Goal: Information Seeking & Learning: Learn about a topic

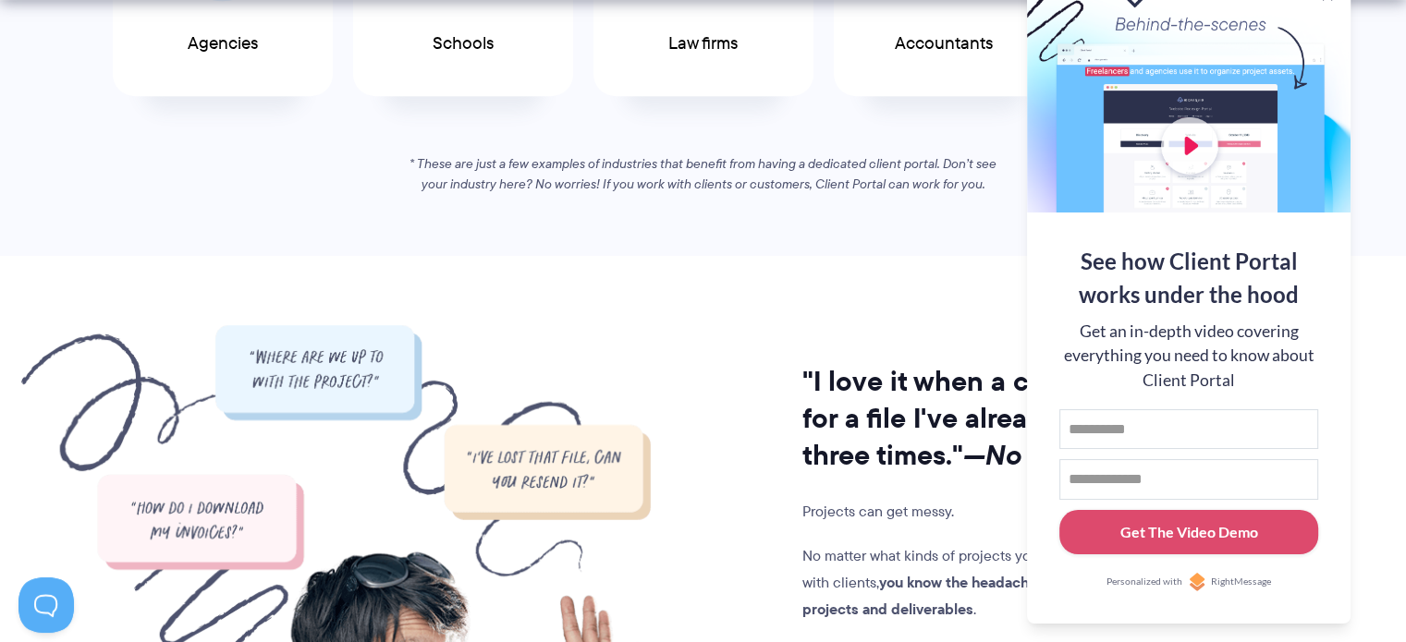
click at [795, 302] on section ""I love it when a client asks for a file I've already sent three times." —No on…" at bounding box center [703, 604] width 1406 height 697
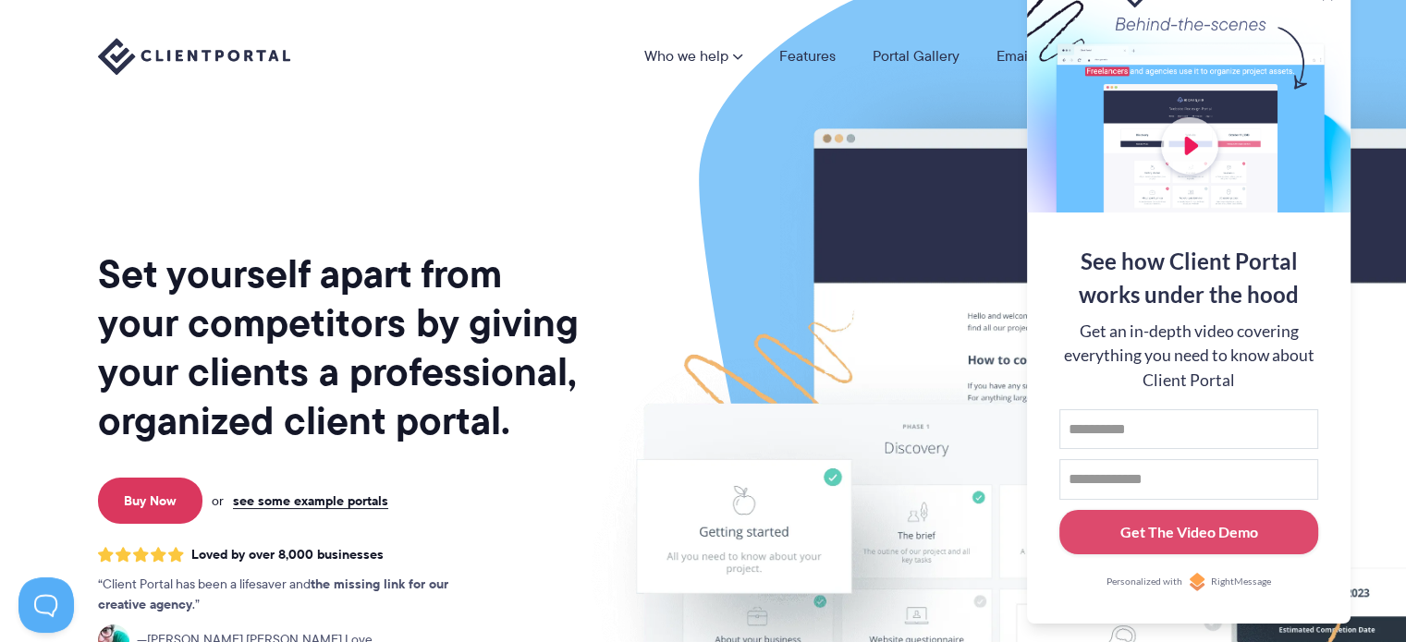
click at [946, 69] on nav "Who we help Who we help View pricing Agencies See how Client Portal can help gi…" at bounding box center [976, 56] width 665 height 39
click at [1313, 9] on div at bounding box center [1189, 92] width 324 height 240
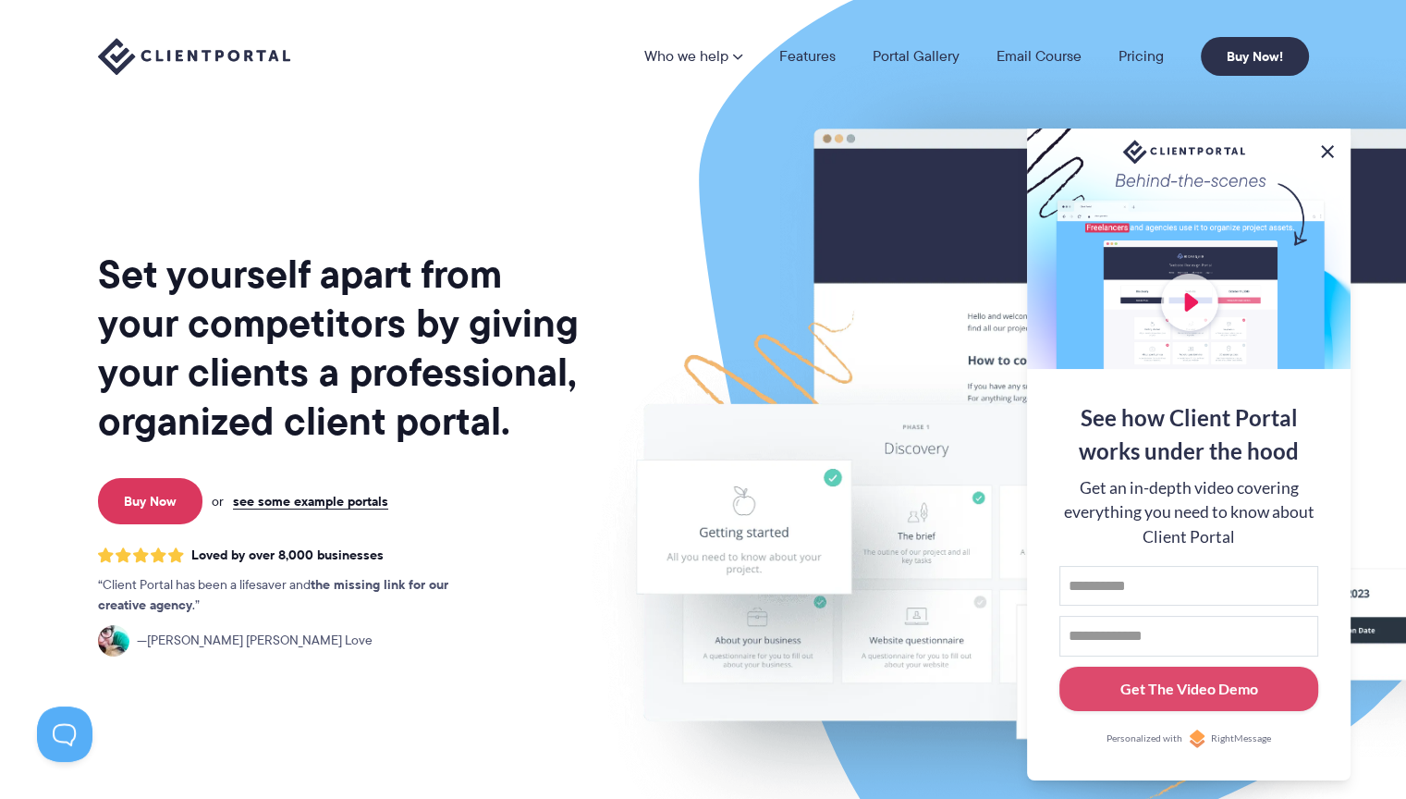
click at [1335, 149] on button at bounding box center [1327, 151] width 22 height 22
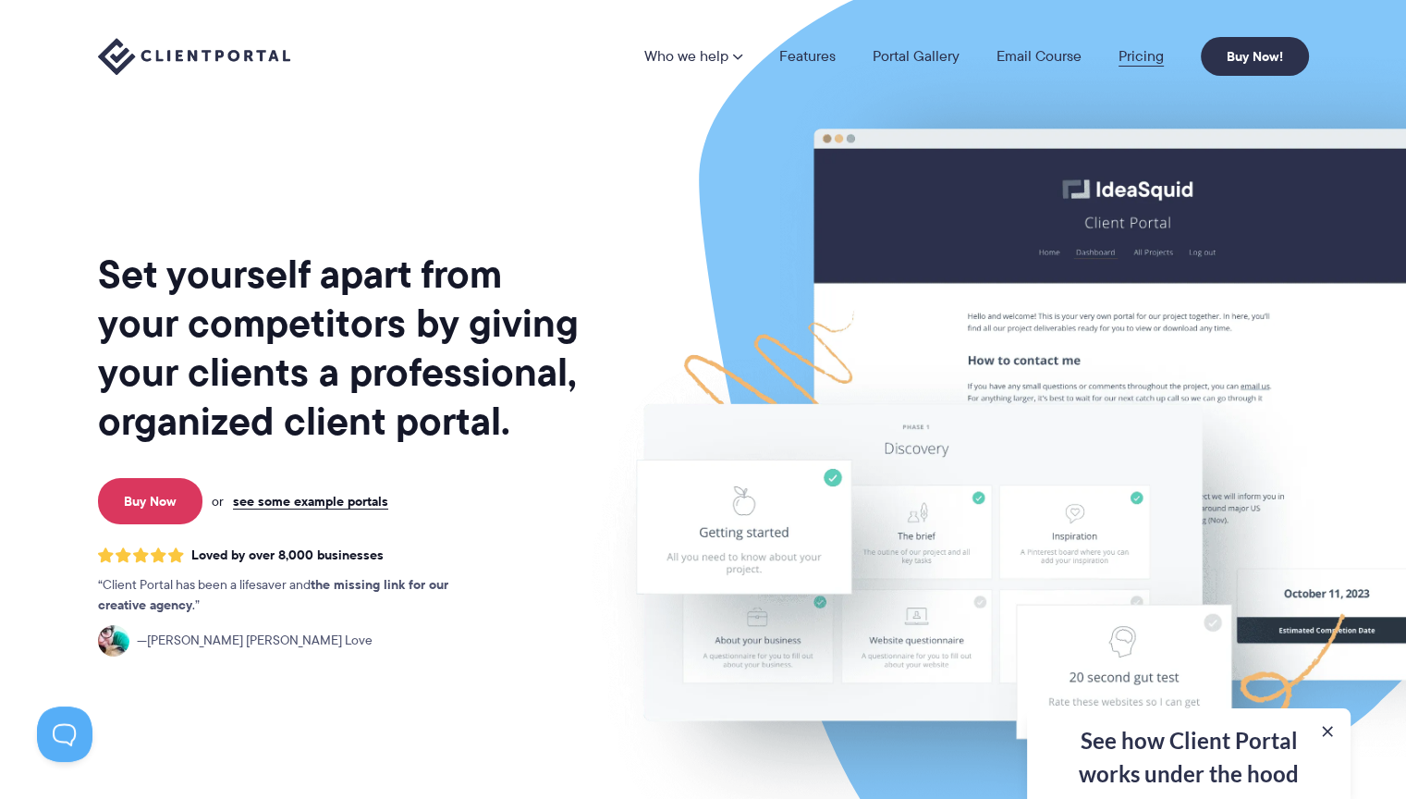
click at [1146, 52] on link "Pricing" at bounding box center [1140, 56] width 45 height 15
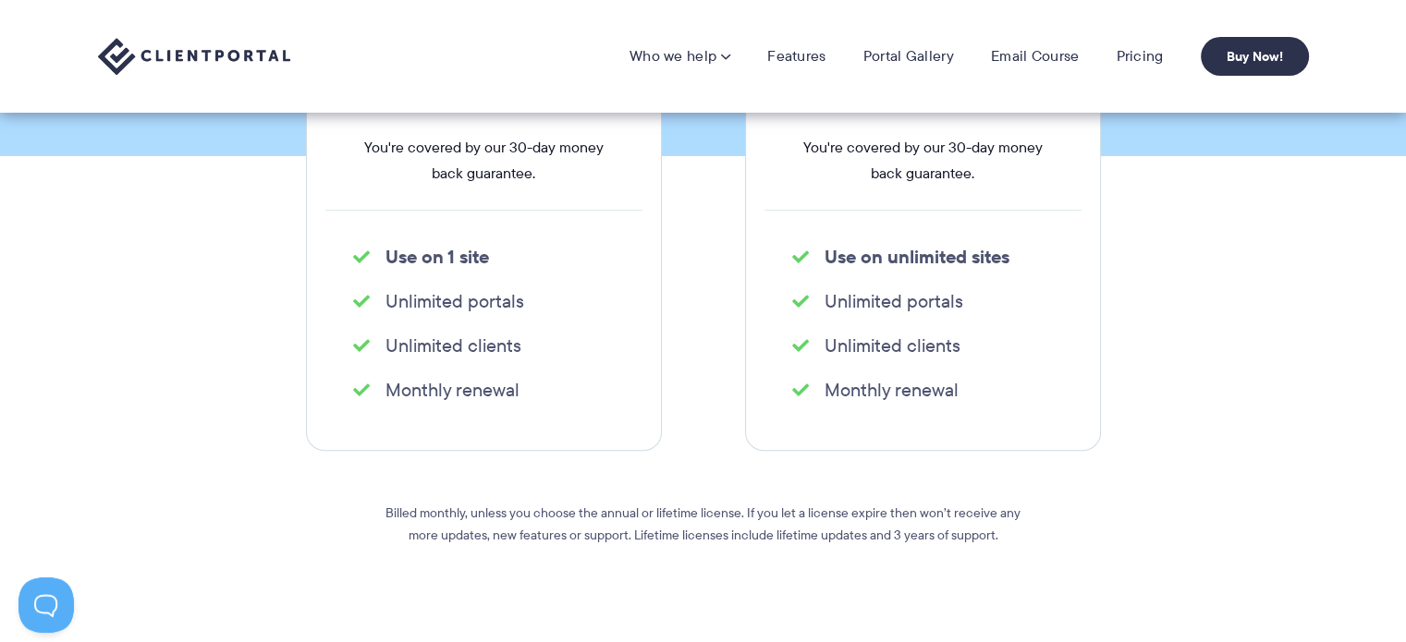
scroll to position [554, 0]
click at [791, 52] on link "Features" at bounding box center [796, 56] width 58 height 18
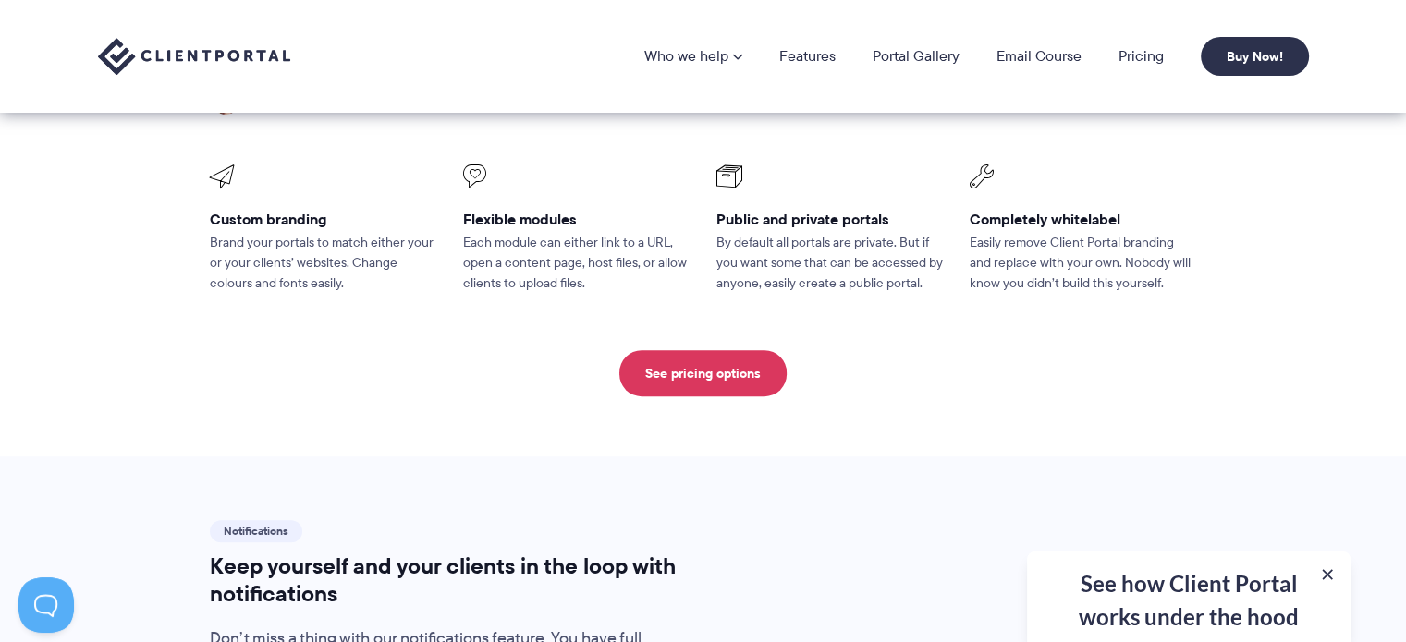
scroll to position [771, 0]
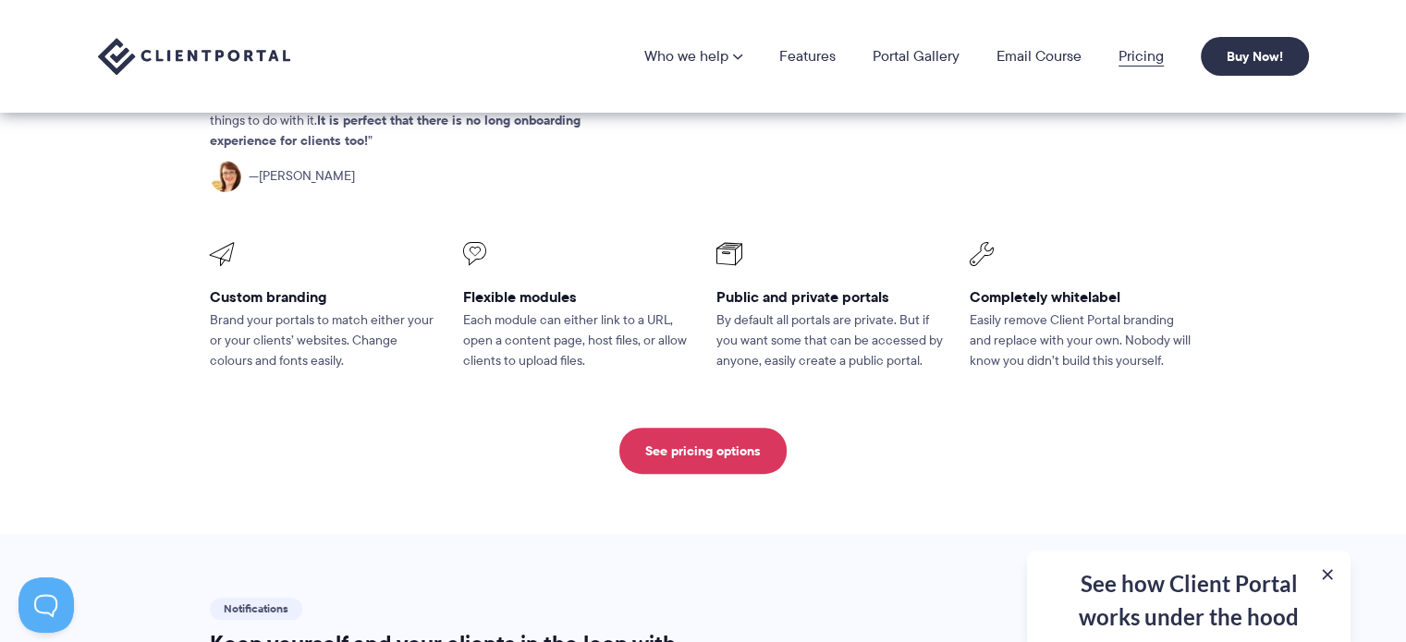
click at [1122, 49] on link "Pricing" at bounding box center [1140, 56] width 45 height 15
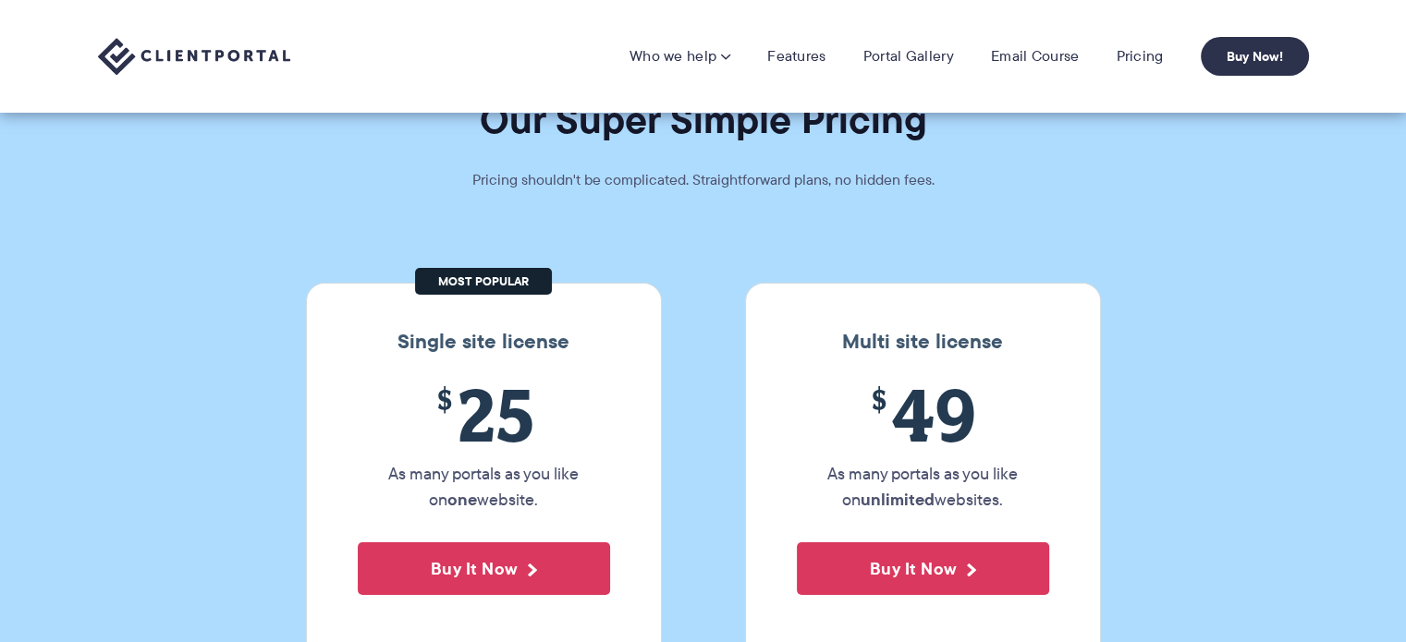
scroll to position [41, 0]
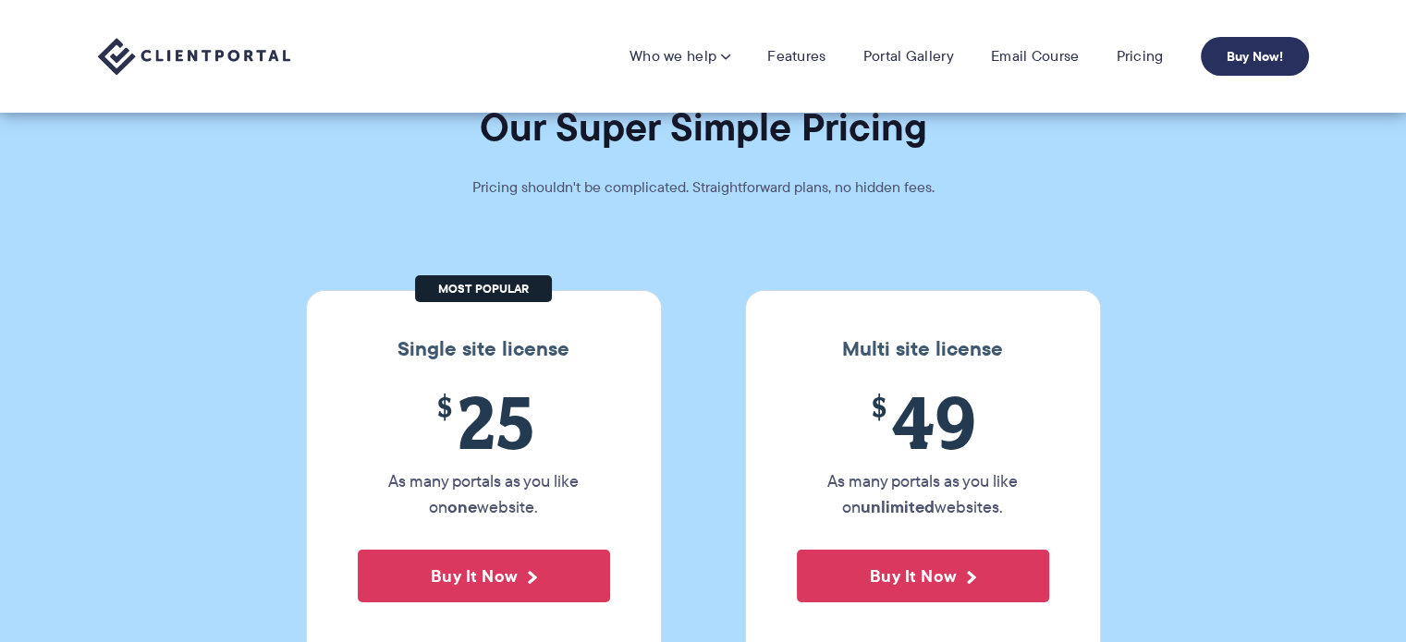
click at [1255, 55] on link "Buy Now!" at bounding box center [1255, 56] width 108 height 39
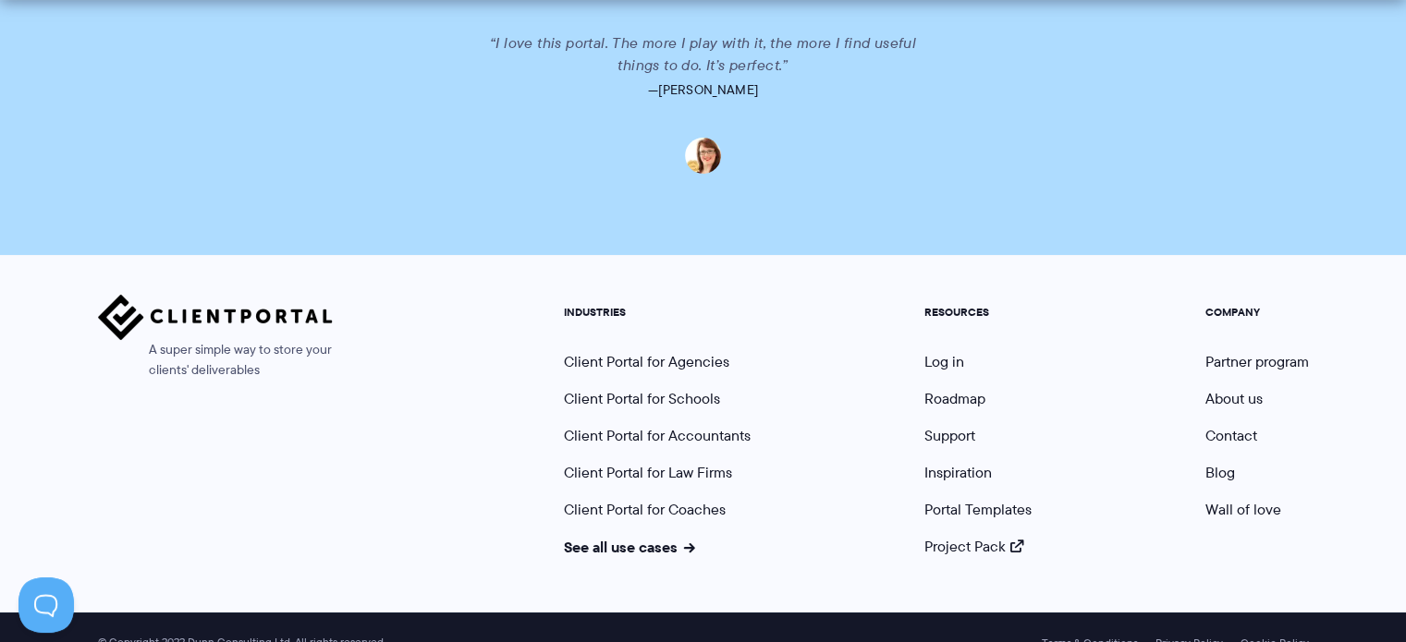
scroll to position [4698, 0]
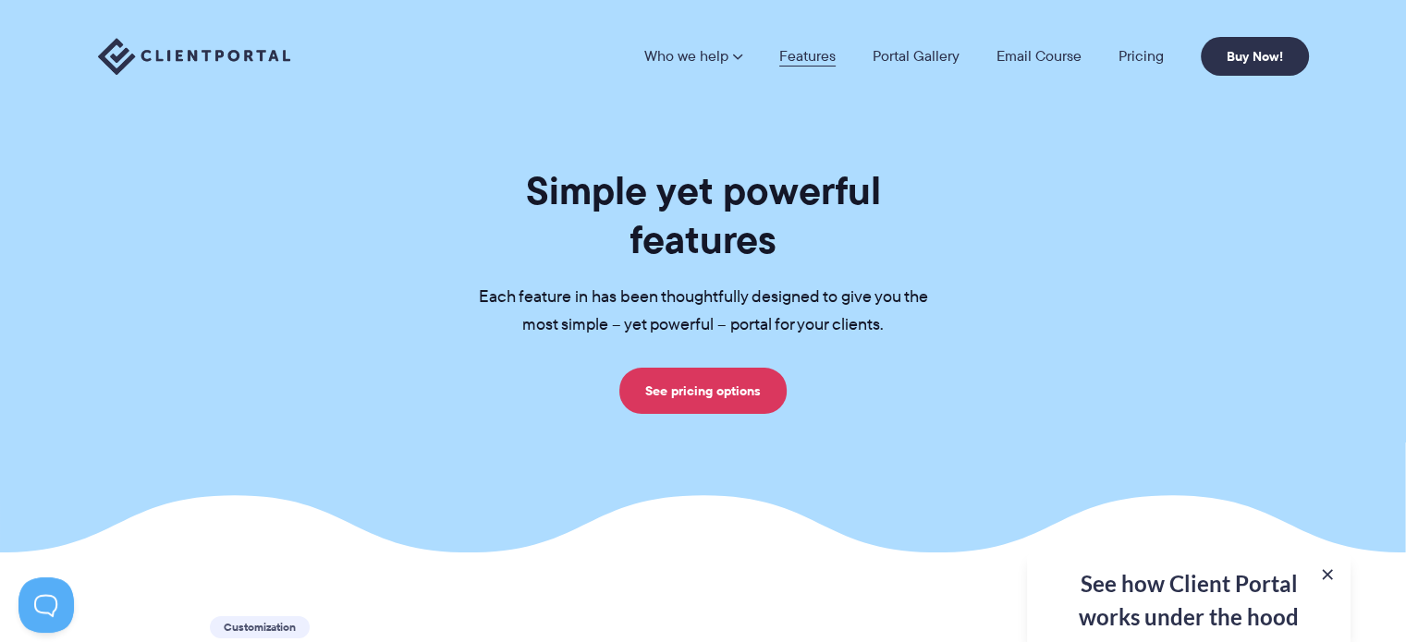
click at [795, 58] on link "Features" at bounding box center [807, 56] width 56 height 15
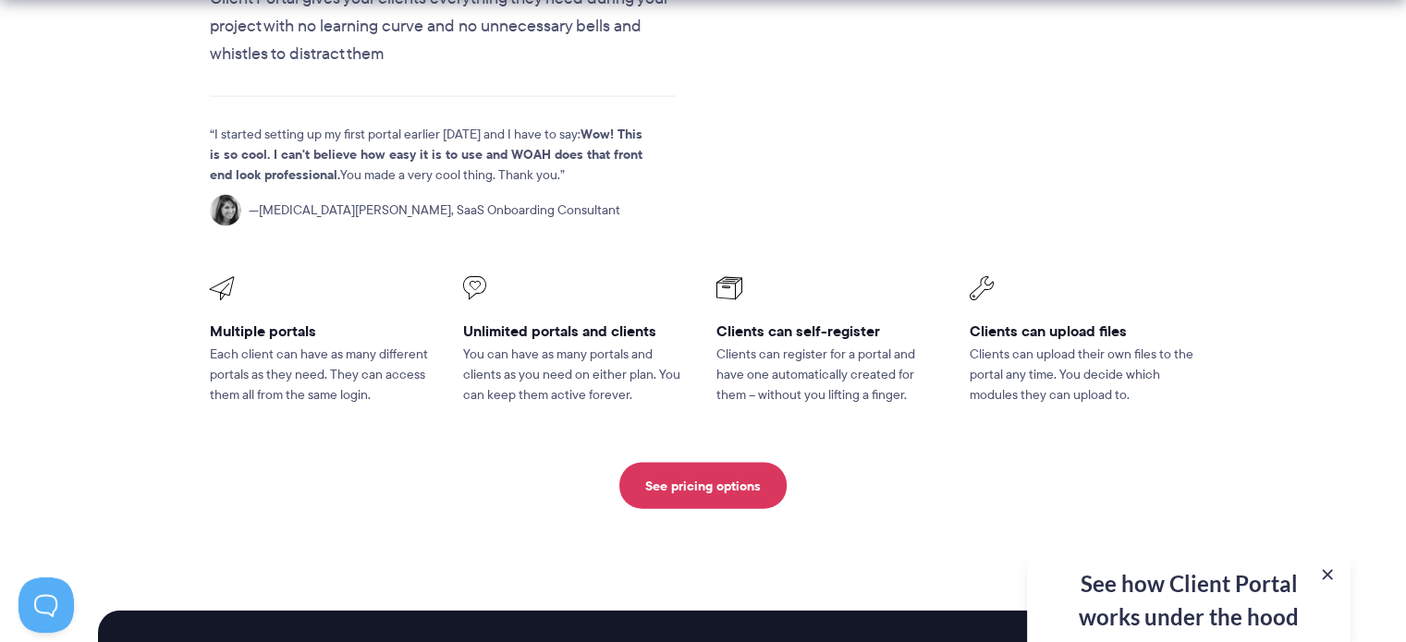
scroll to position [3908, 0]
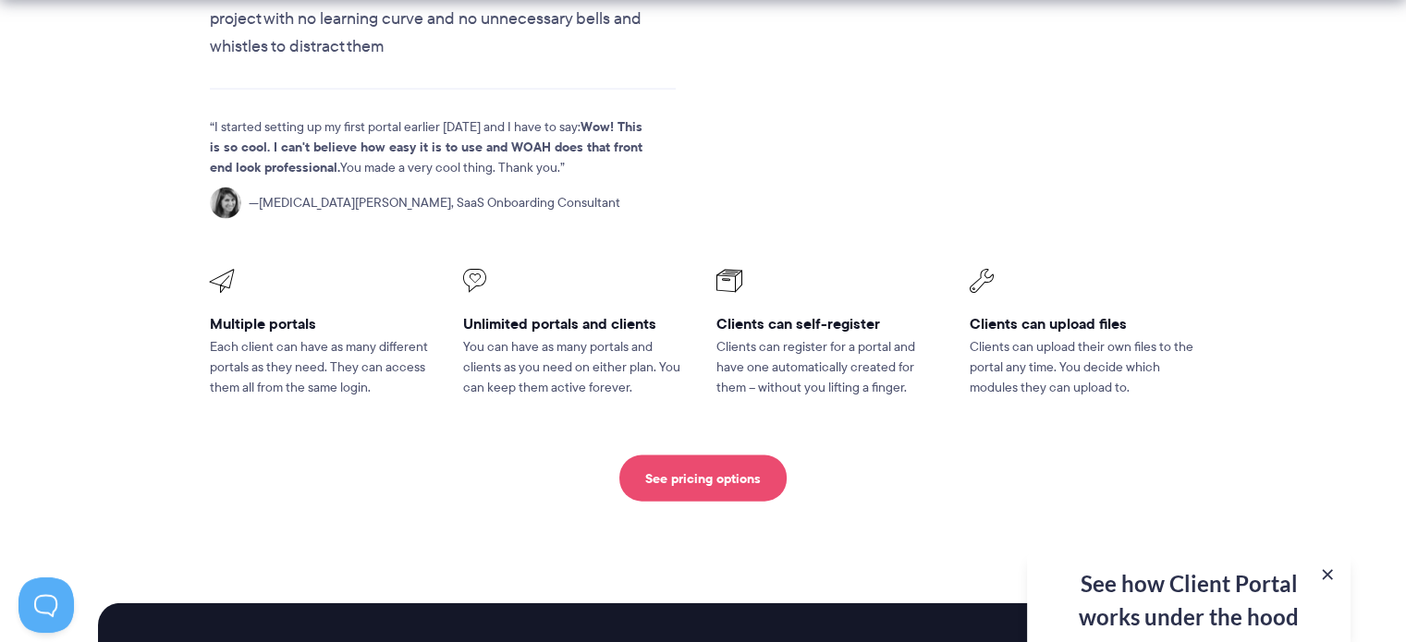
click at [689, 456] on link "See pricing options" at bounding box center [702, 479] width 167 height 46
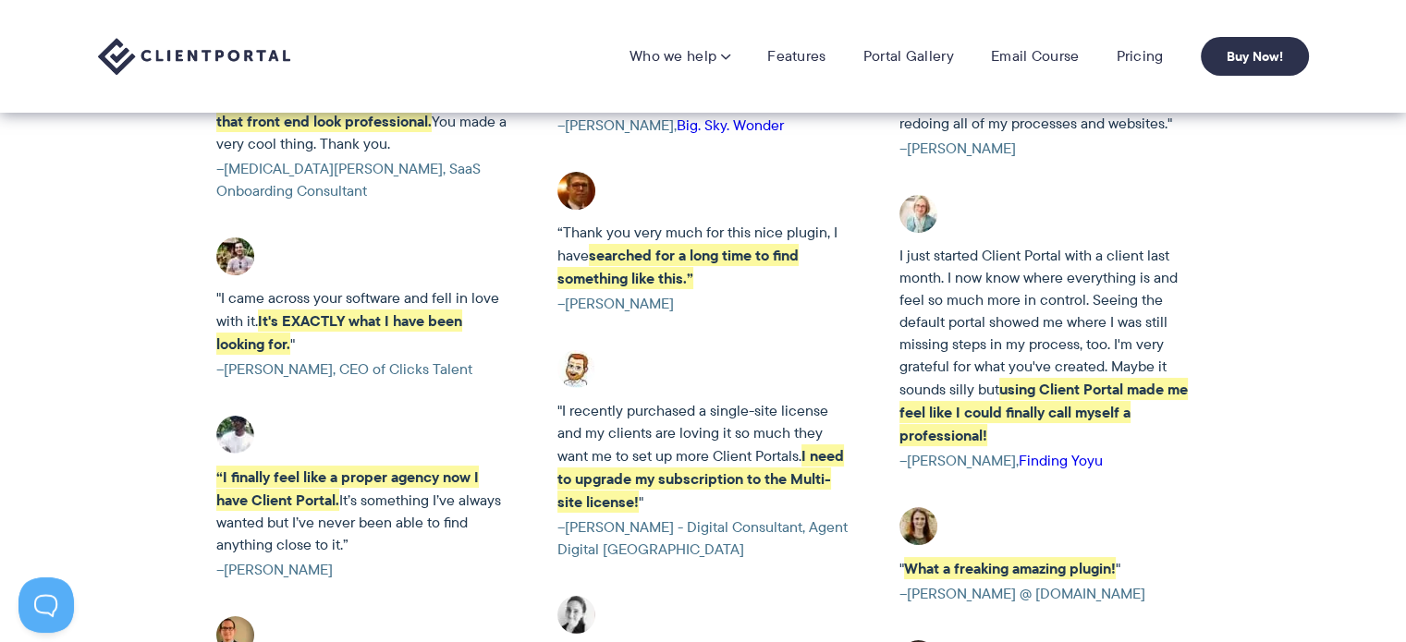
scroll to position [3342, 0]
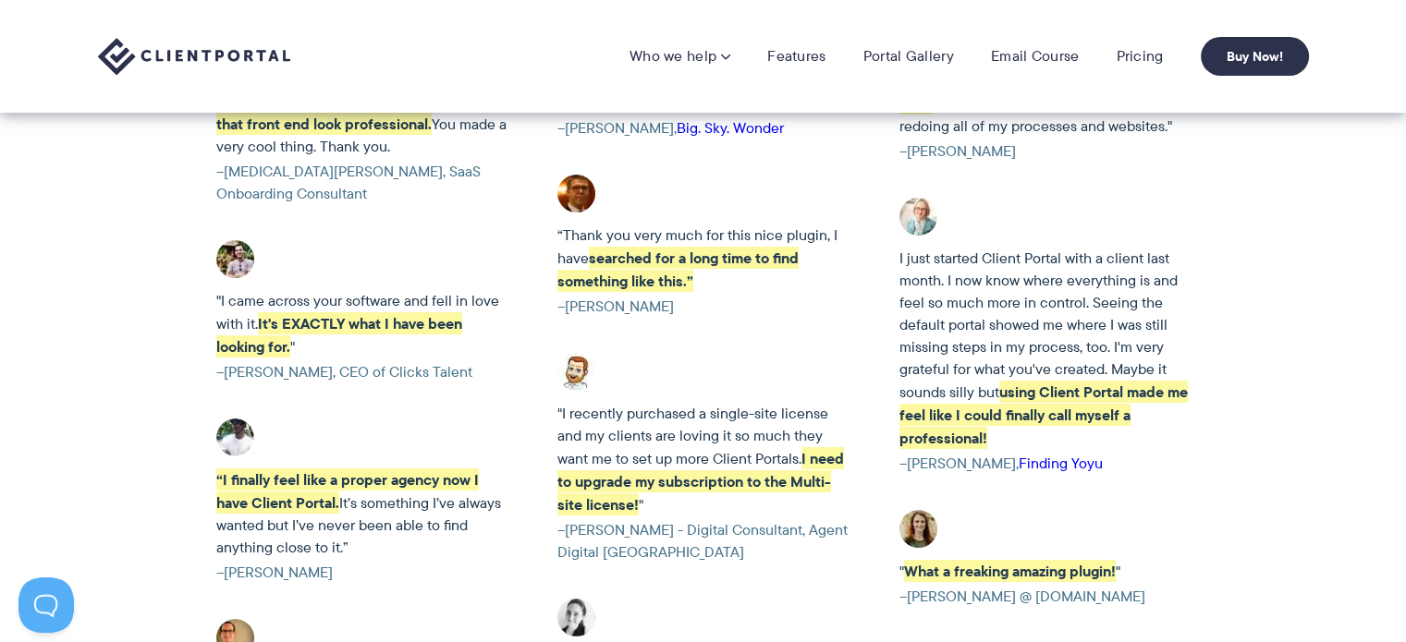
click at [242, 48] on img at bounding box center [194, 57] width 192 height 38
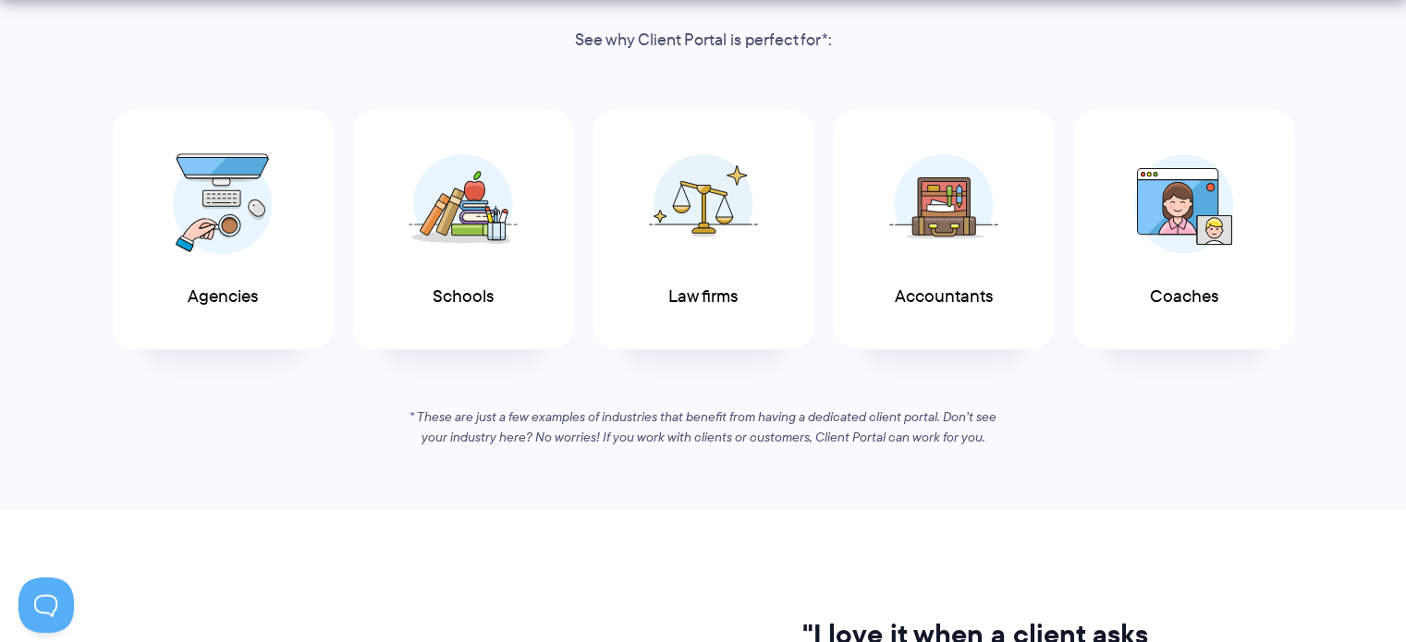
scroll to position [1044, 0]
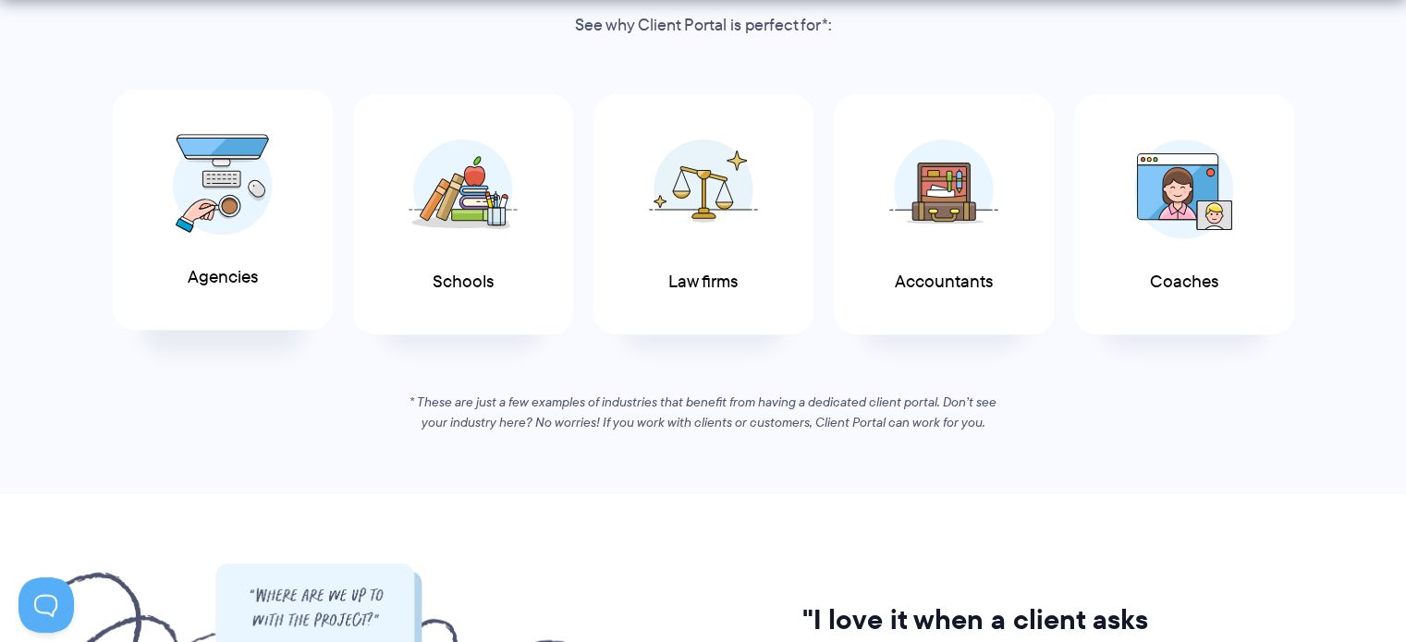
click at [233, 198] on img at bounding box center [223, 185] width 100 height 102
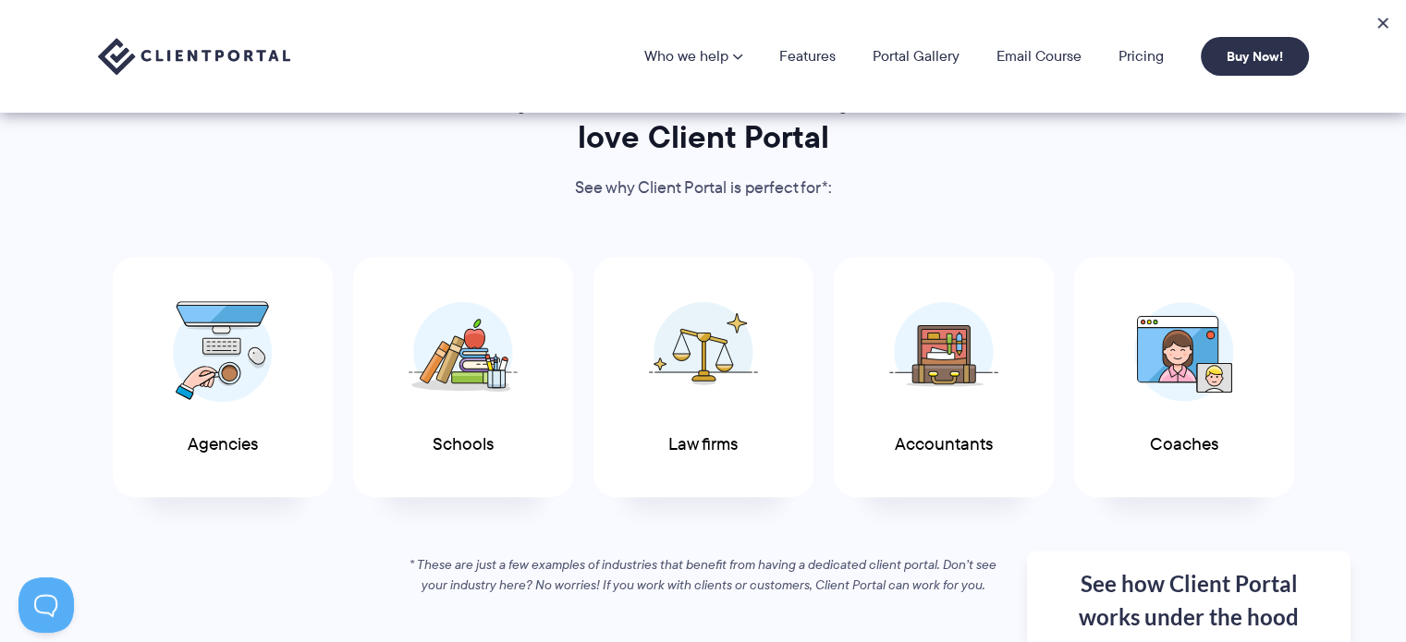
scroll to position [880, 0]
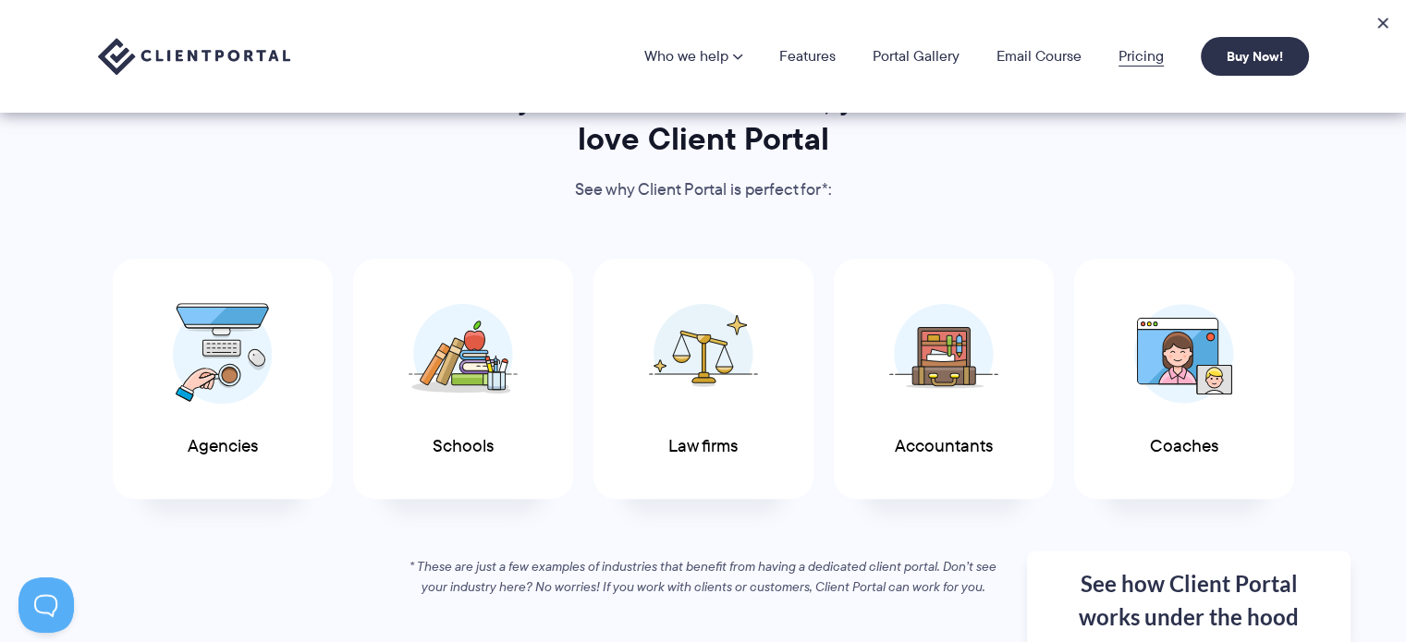
click at [1148, 55] on link "Pricing" at bounding box center [1140, 56] width 45 height 15
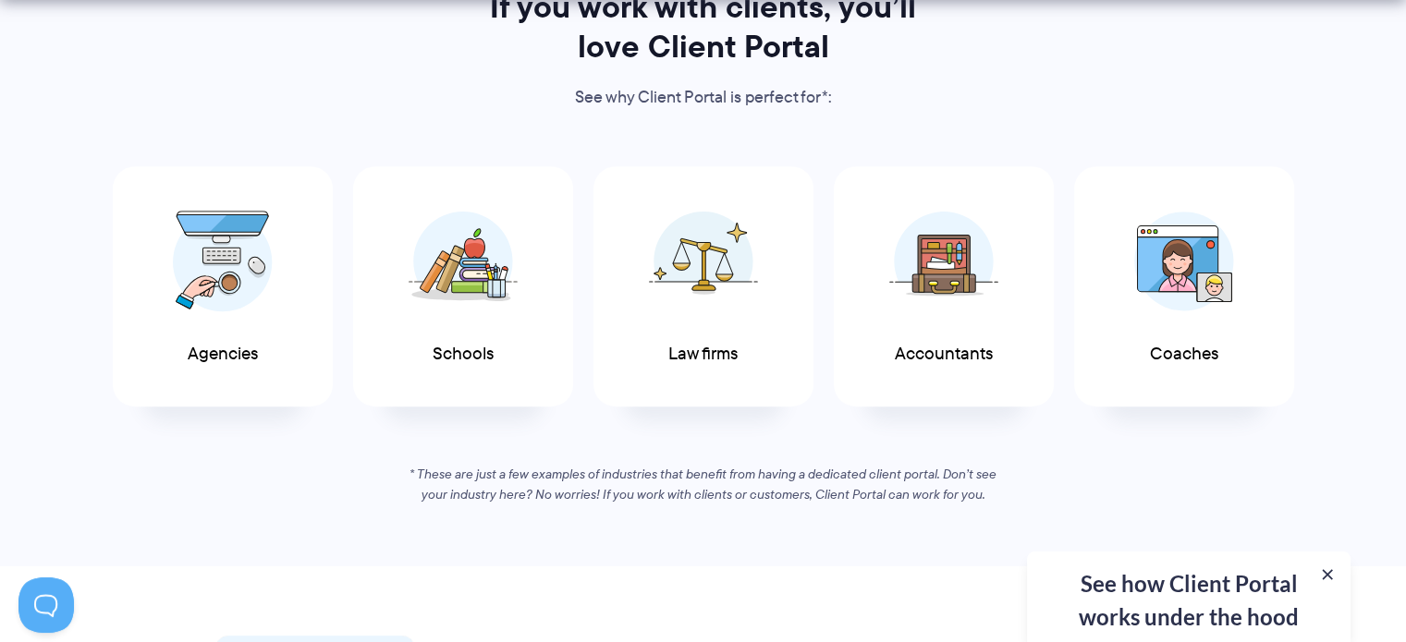
scroll to position [975, 0]
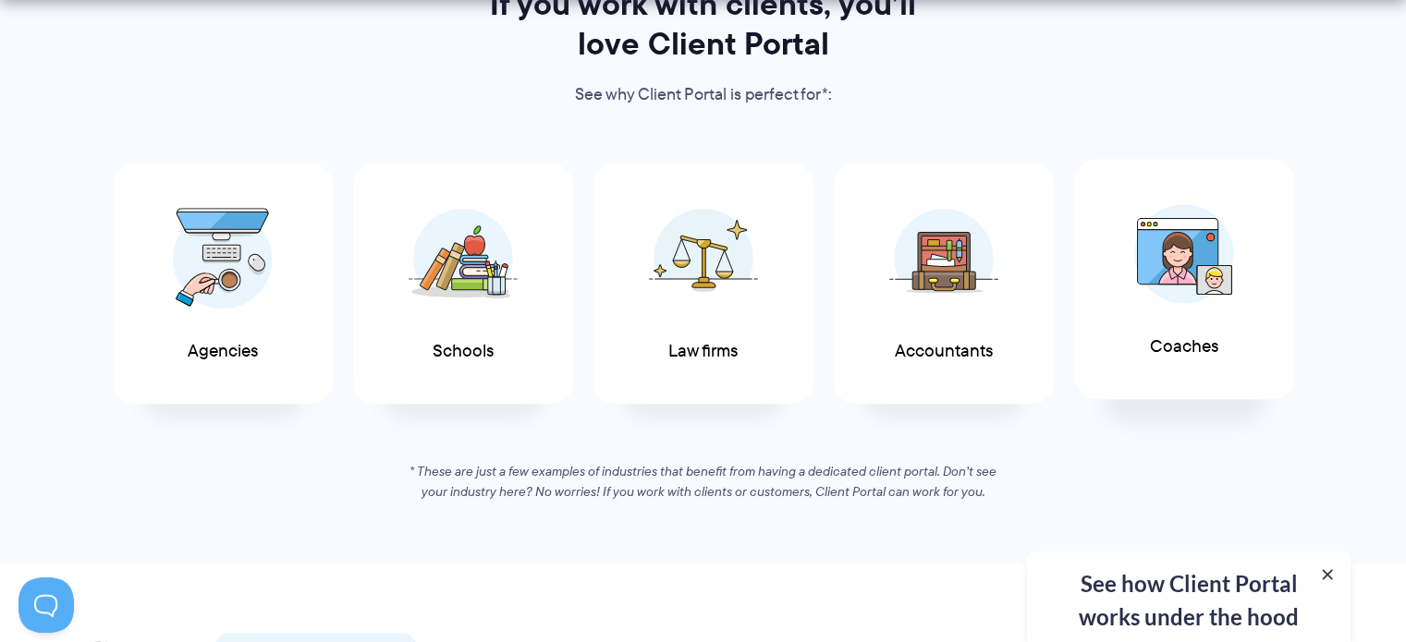
click at [1168, 275] on img at bounding box center [1184, 254] width 100 height 100
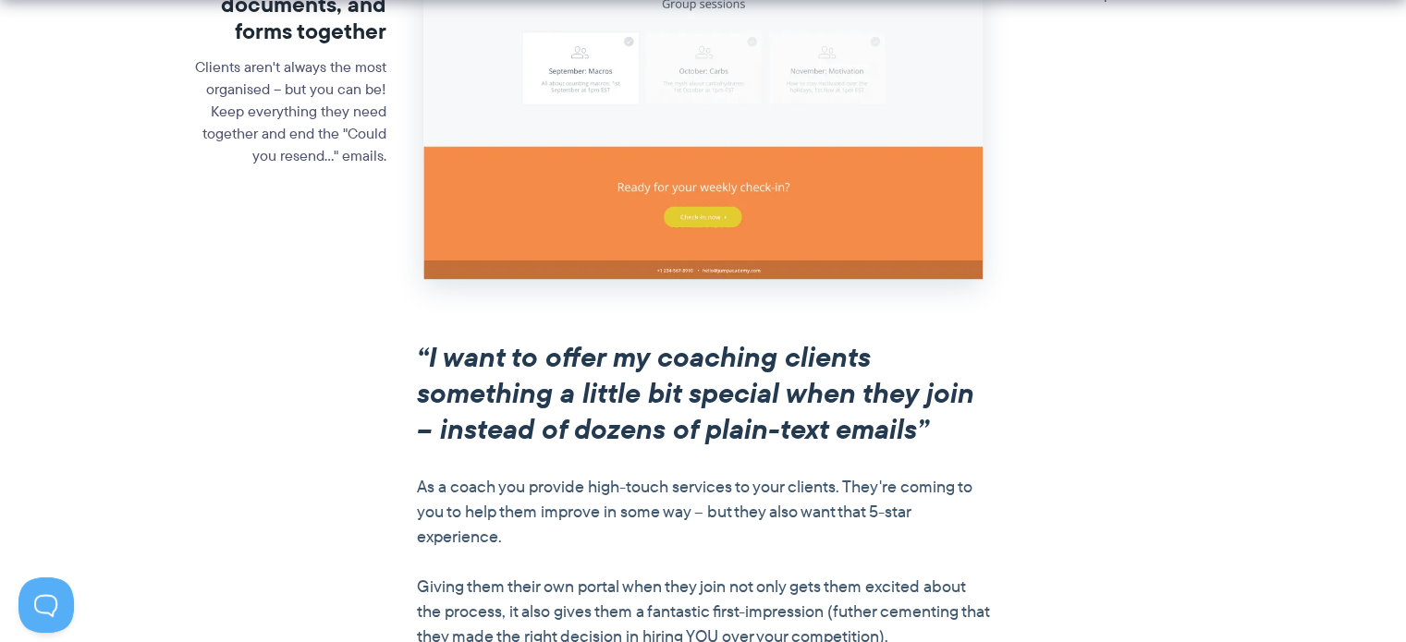
scroll to position [1167, 0]
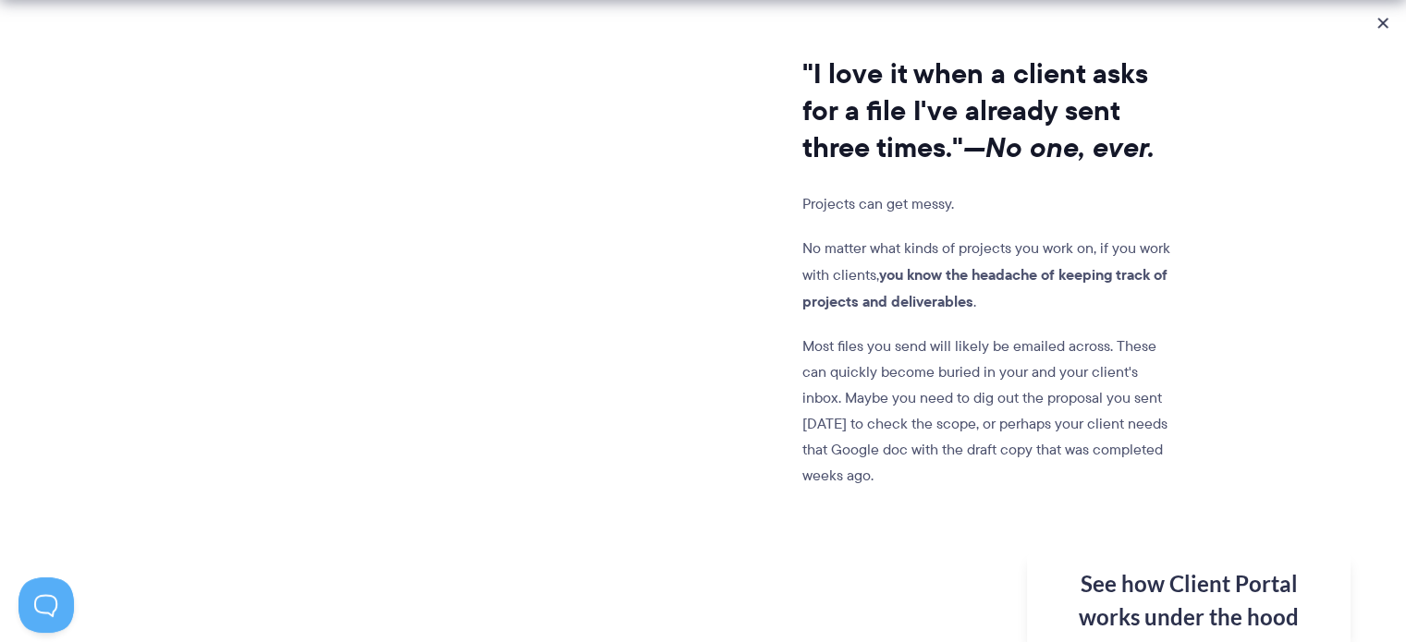
scroll to position [1592, 0]
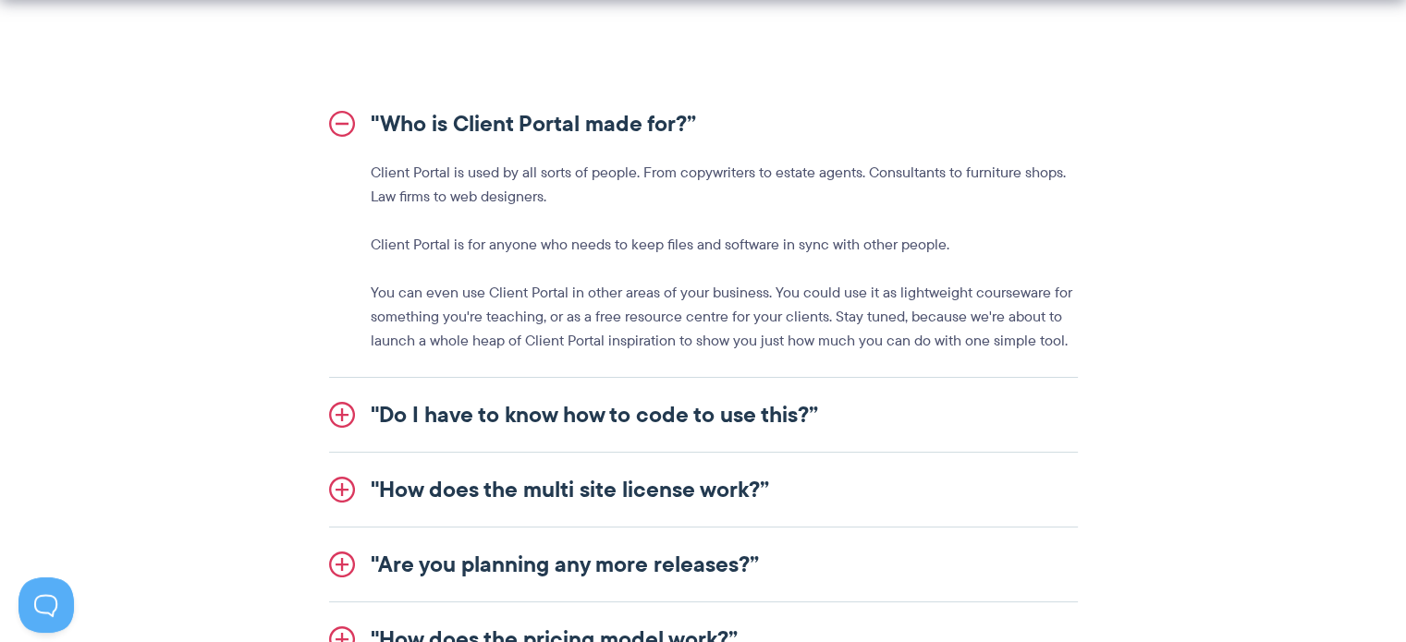
scroll to position [2103, 0]
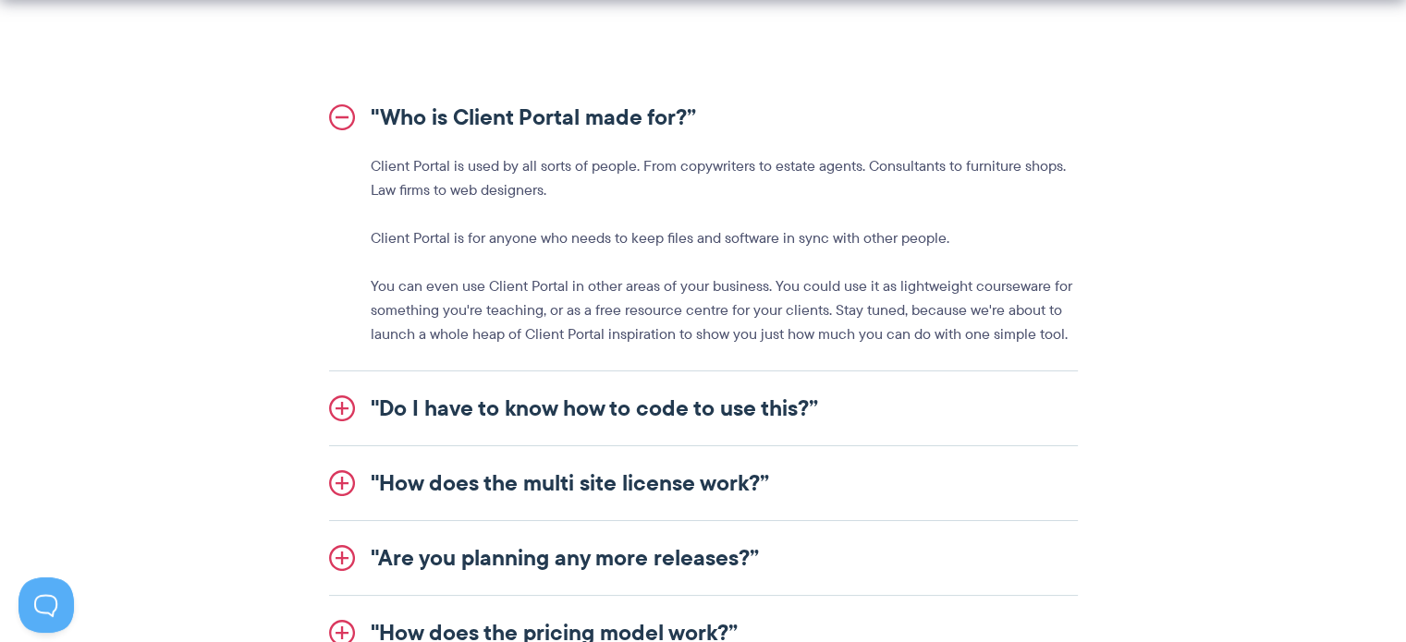
click at [336, 120] on link ""Who is Client Portal made for?”" at bounding box center [703, 117] width 749 height 74
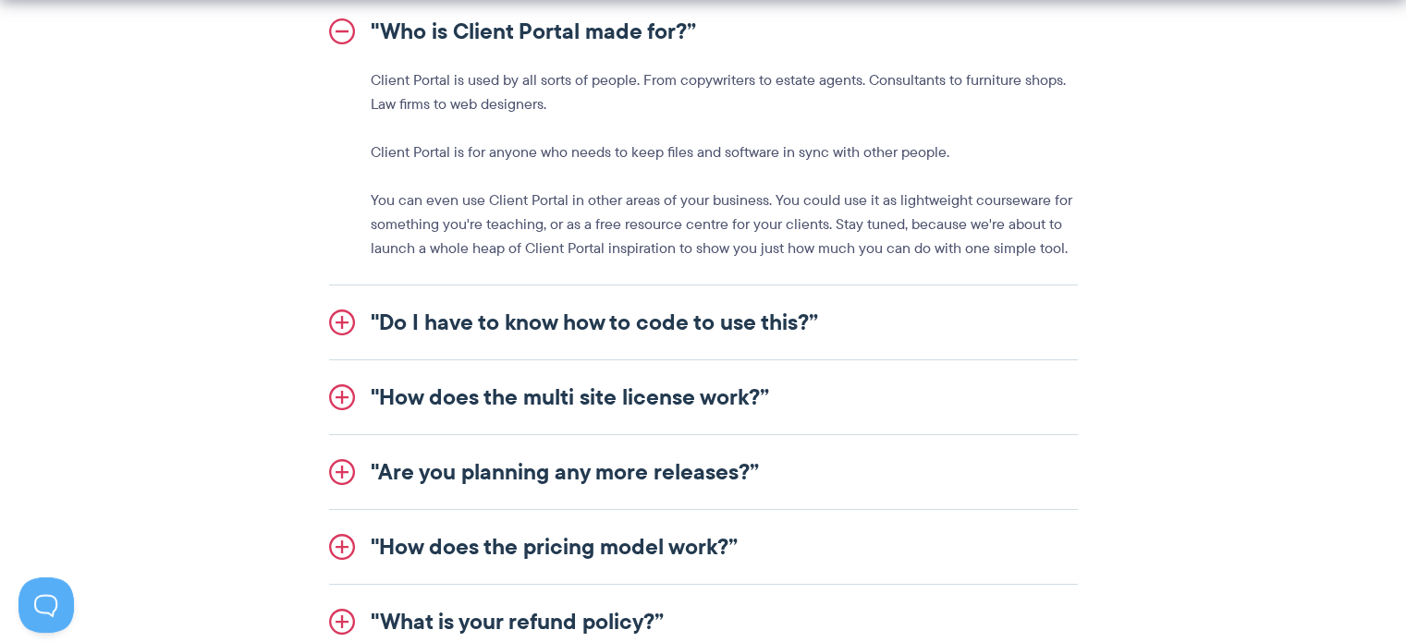
scroll to position [2191, 0]
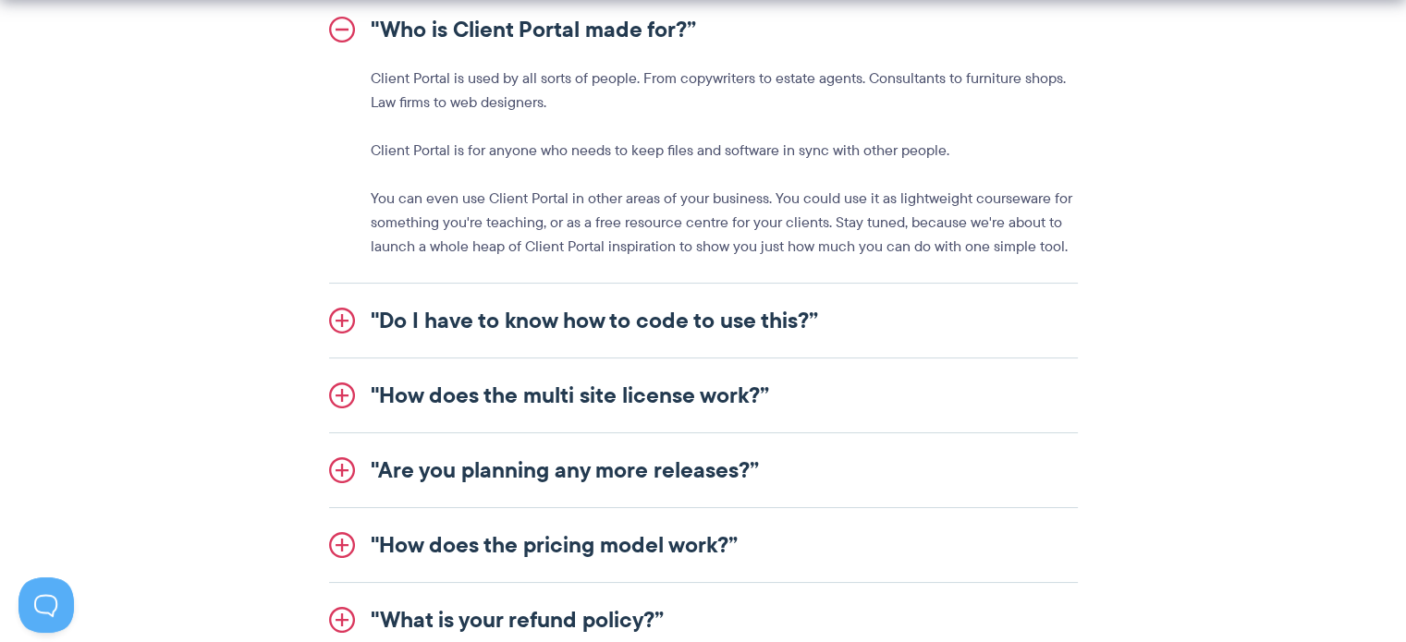
click at [333, 383] on link ""How does the multi site license work?”" at bounding box center [703, 396] width 749 height 74
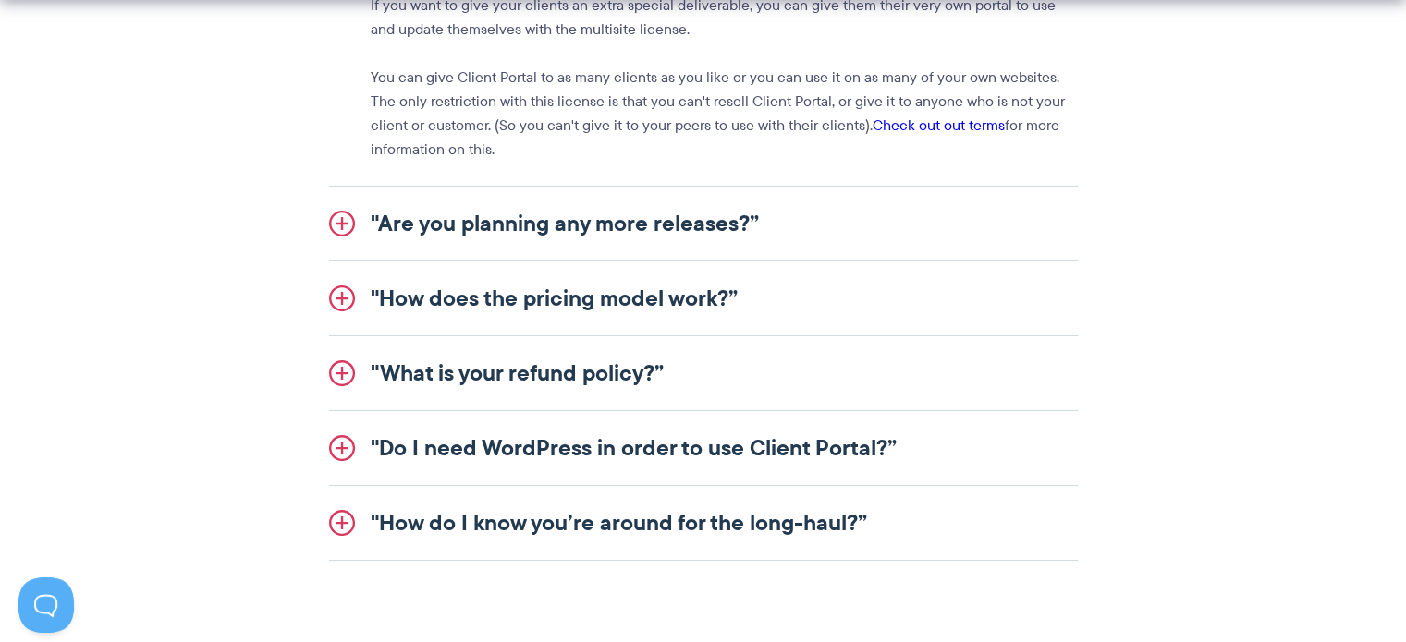
scroll to position [2422, 0]
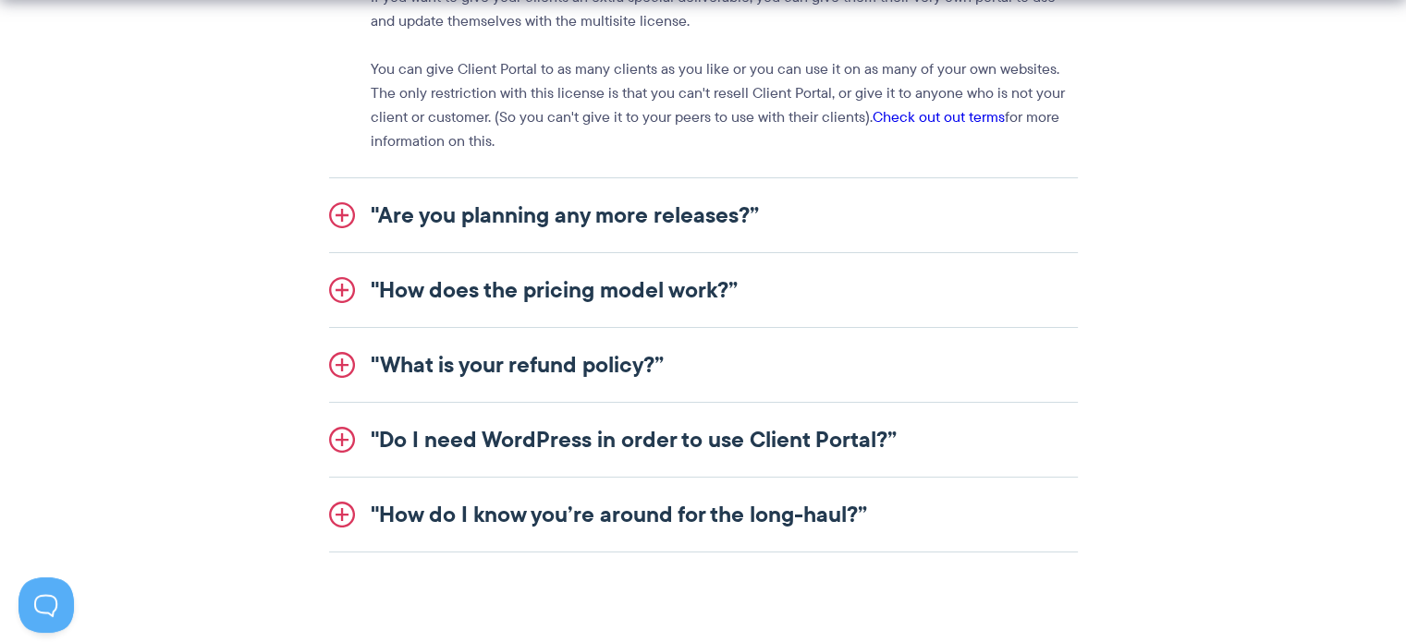
click at [348, 296] on link ""How does the pricing model work?”" at bounding box center [703, 290] width 749 height 74
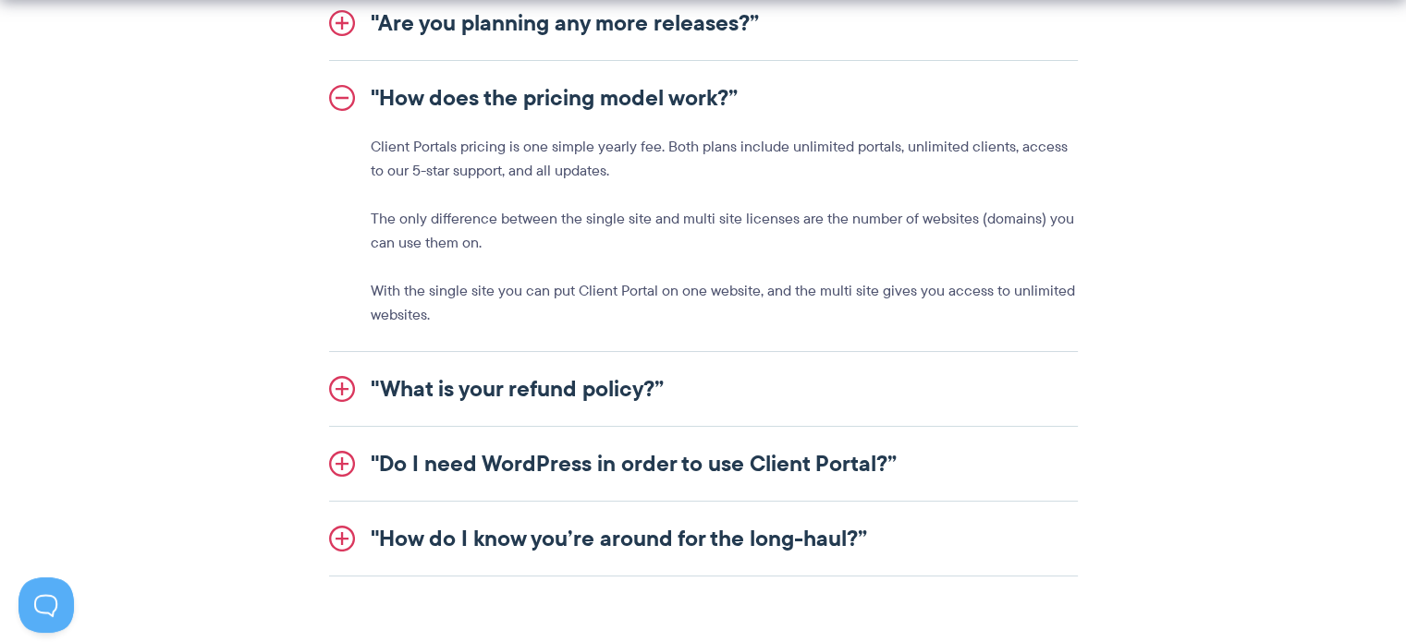
click at [927, 157] on p "Client Portals pricing is one simple yearly fee. Both plans include unlimited p…" at bounding box center [724, 159] width 707 height 48
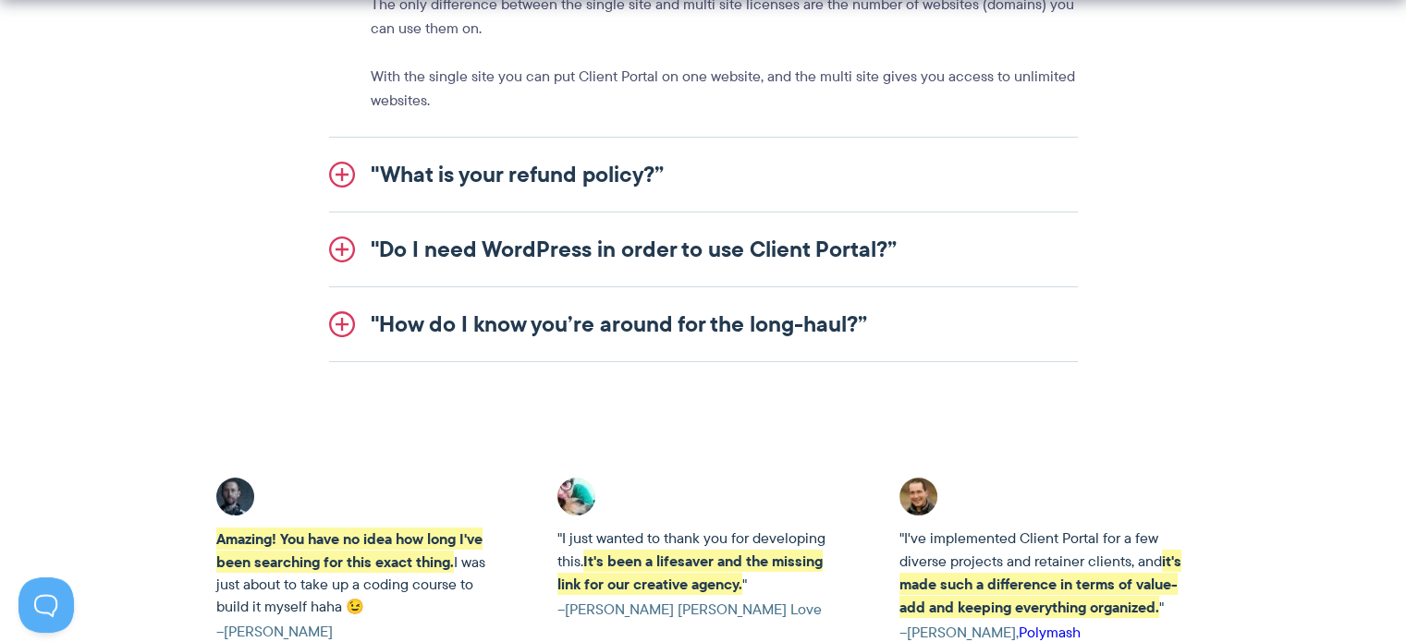
scroll to position [2636, 0]
click at [800, 245] on link ""Do I need WordPress in order to use Client Portal?”" at bounding box center [703, 250] width 749 height 74
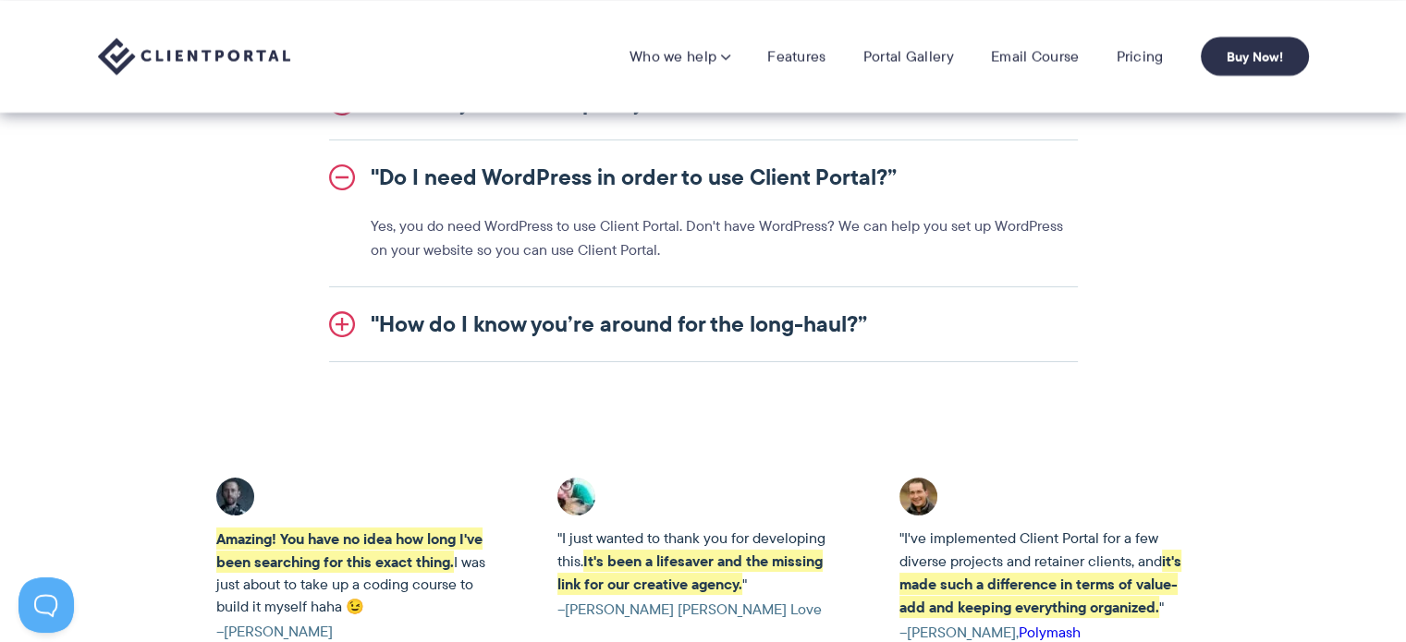
scroll to position [2491, 0]
click at [542, 339] on link ""How do I know you’re around for the long-haul?”" at bounding box center [703, 325] width 749 height 74
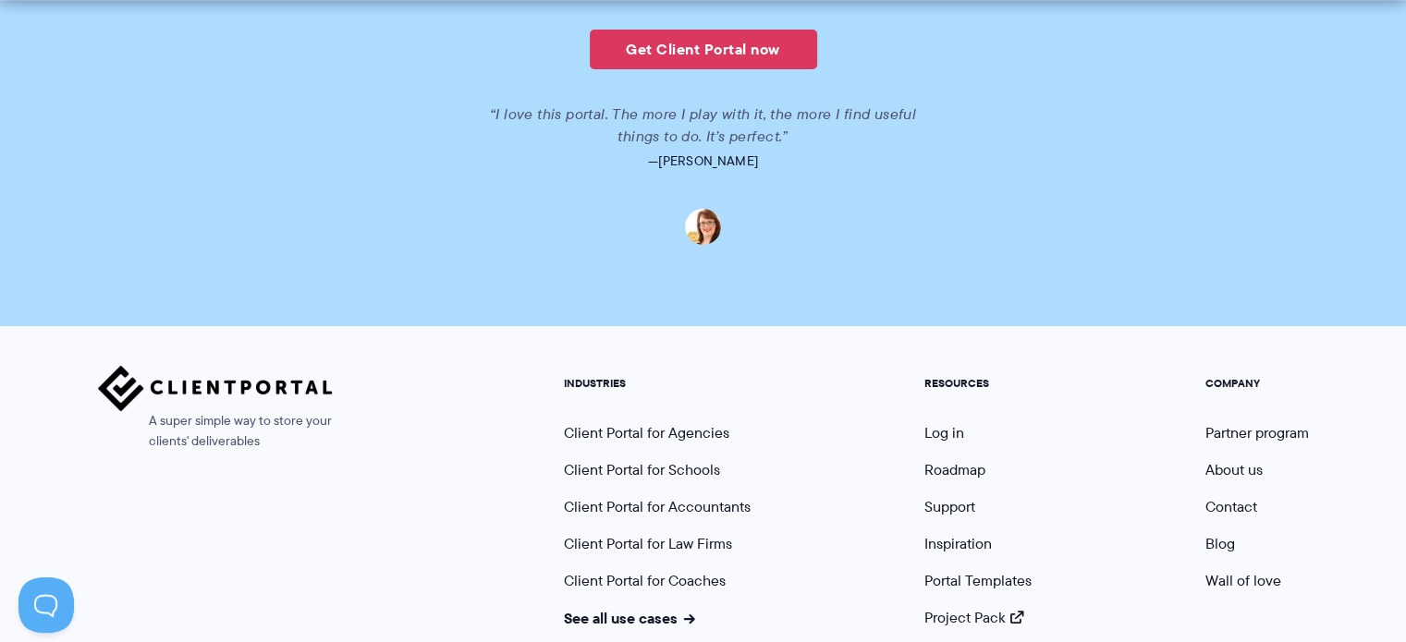
scroll to position [4606, 0]
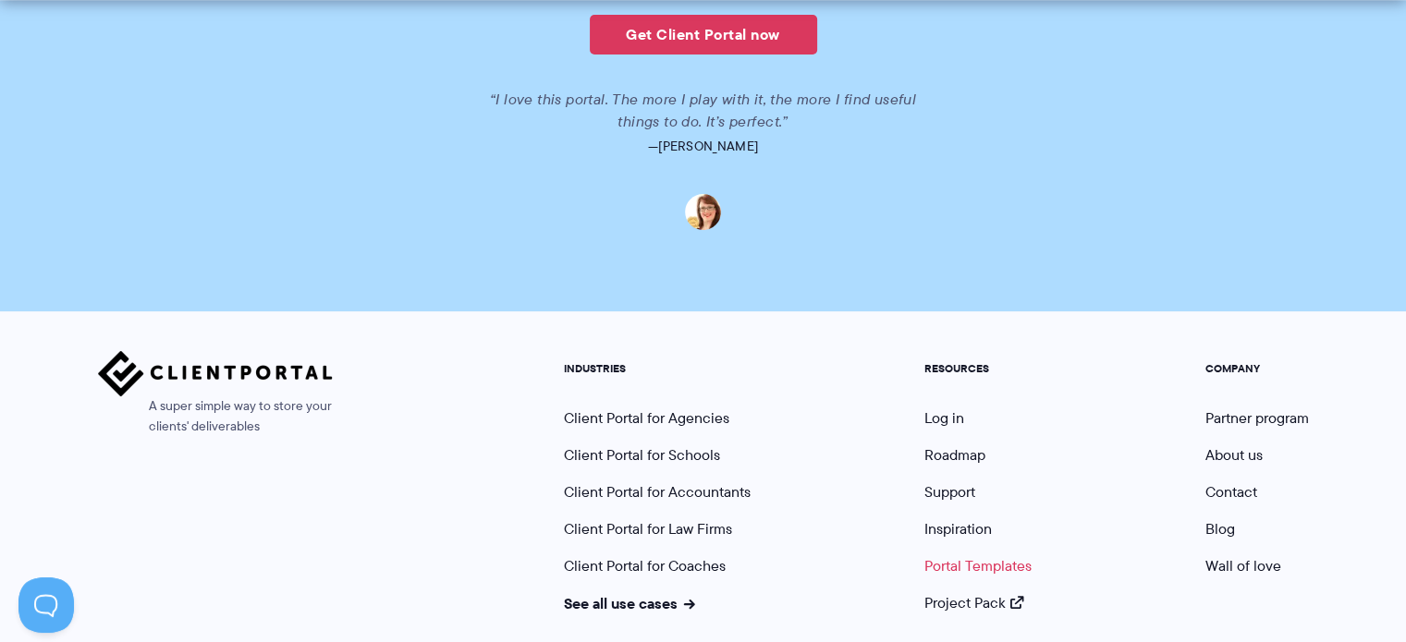
click at [950, 556] on link "Portal Templates" at bounding box center [977, 566] width 107 height 21
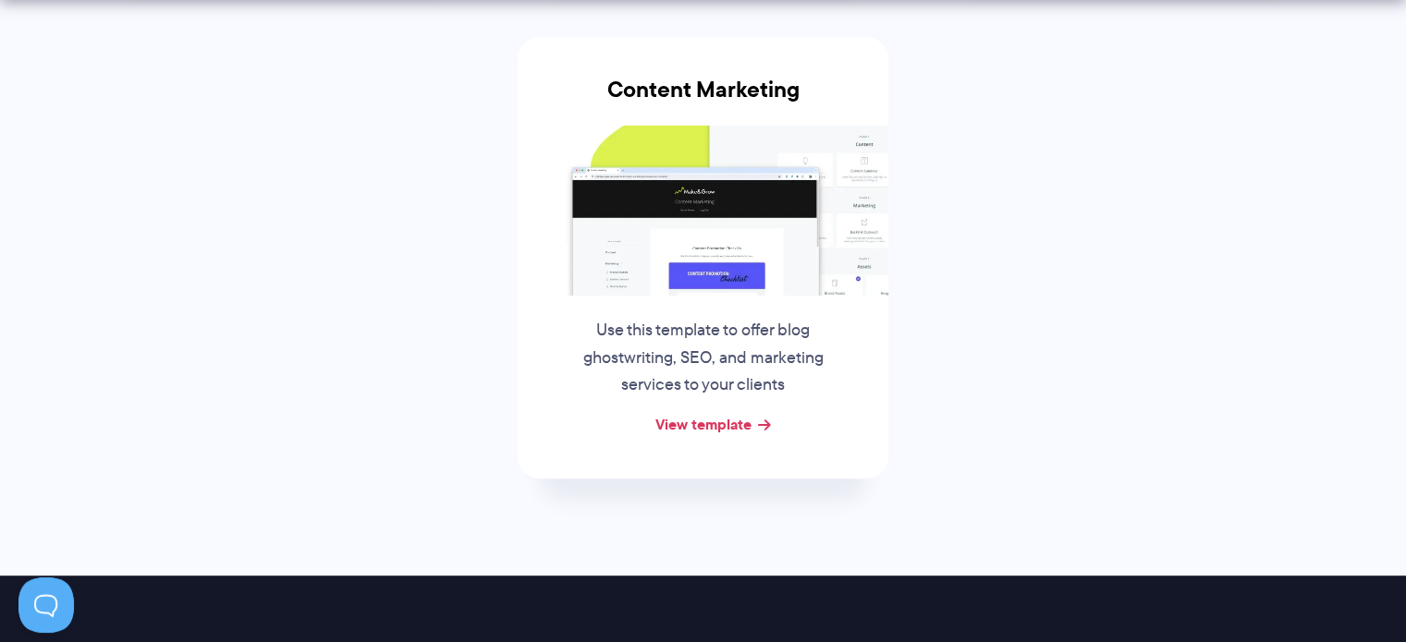
scroll to position [873, 0]
click at [725, 424] on link "View template" at bounding box center [702, 424] width 96 height 22
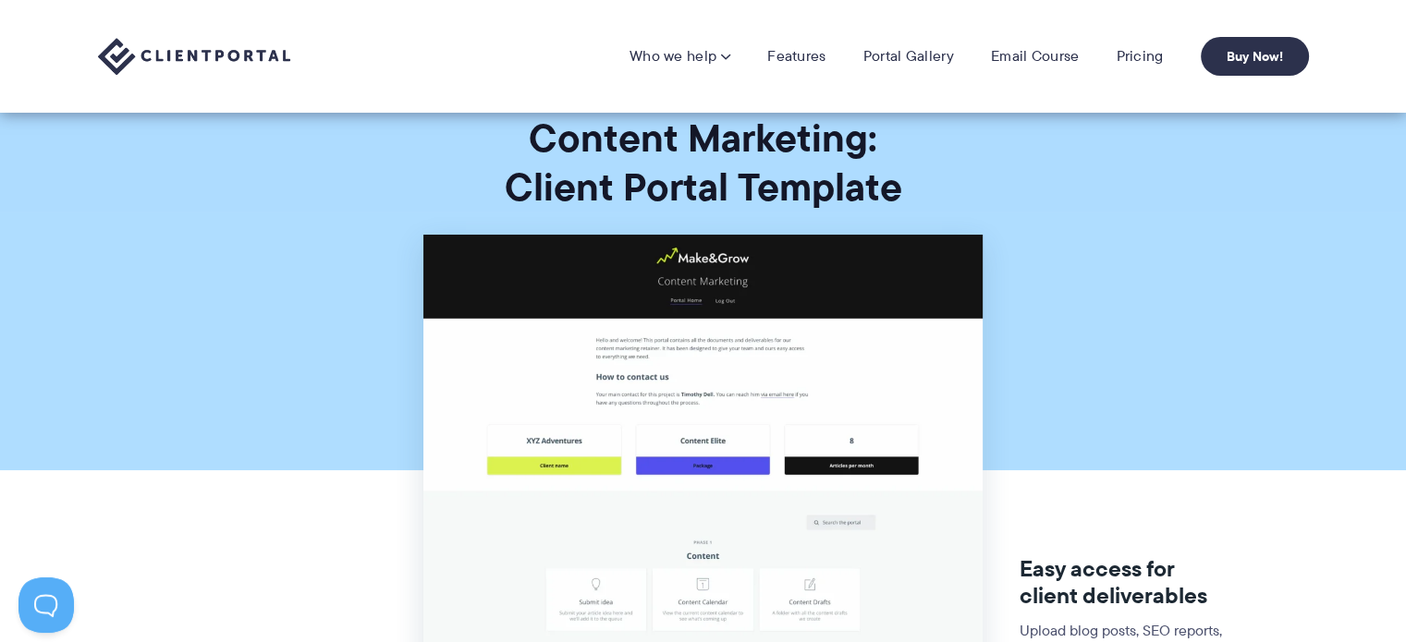
scroll to position [27, 0]
